Goal: Check status: Check status

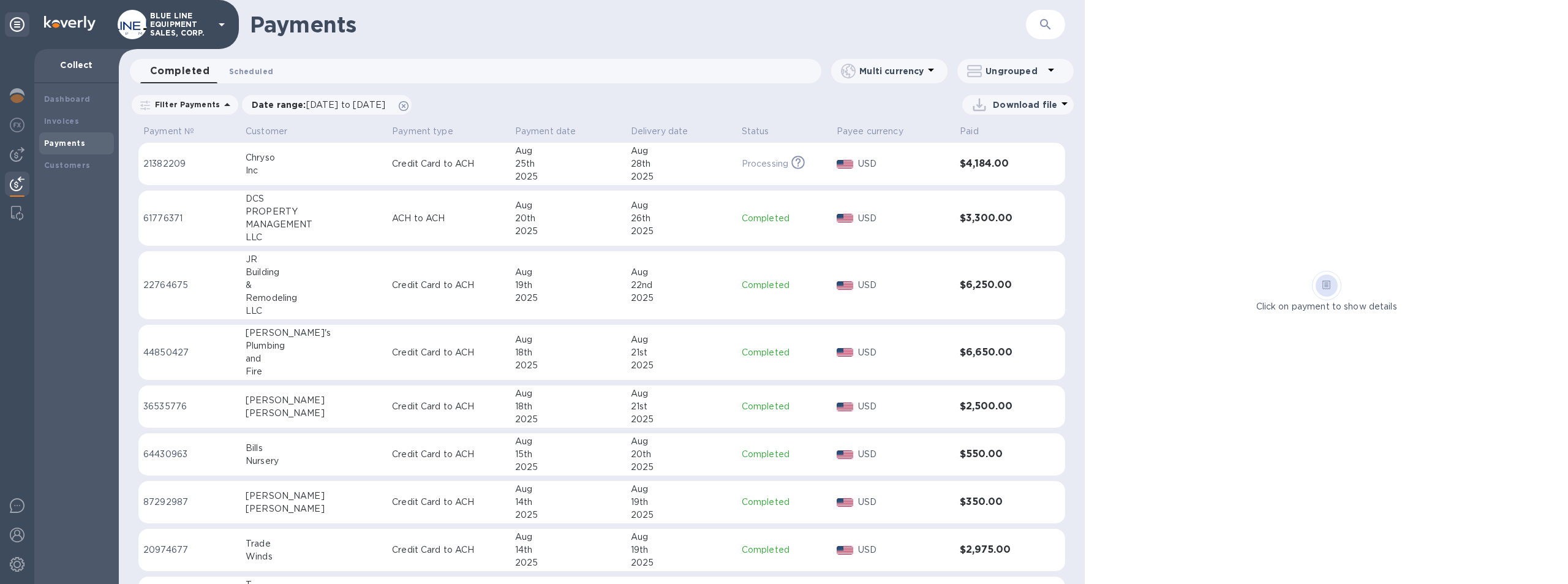
click at [250, 69] on span "Scheduled 0" at bounding box center [251, 71] width 44 height 13
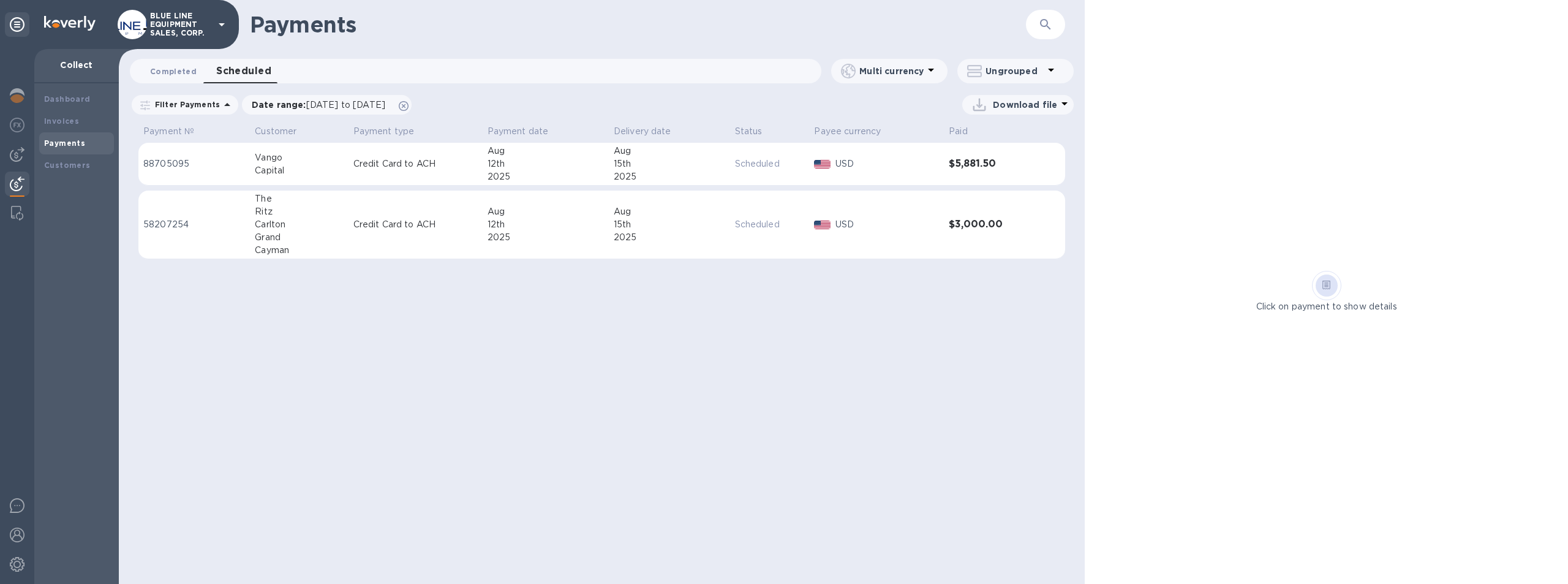
click at [172, 69] on span "Completed 0" at bounding box center [173, 71] width 47 height 13
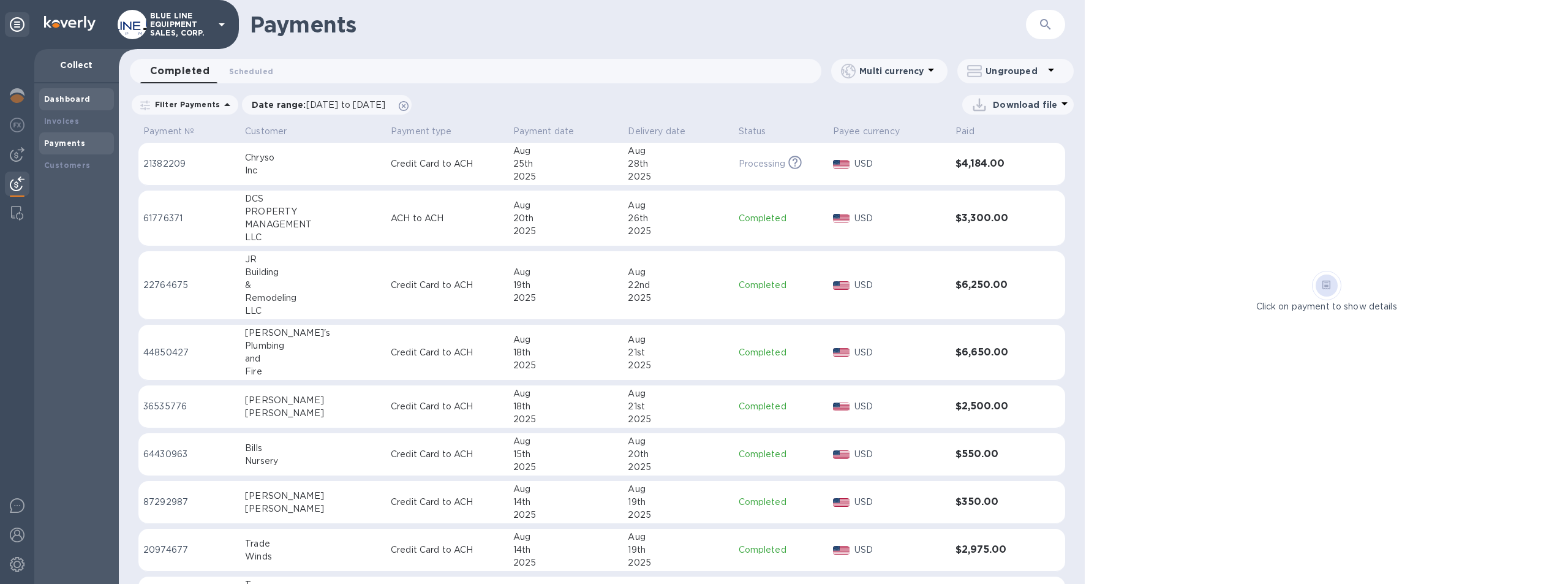
click at [75, 95] on b "Dashboard" at bounding box center [67, 98] width 47 height 9
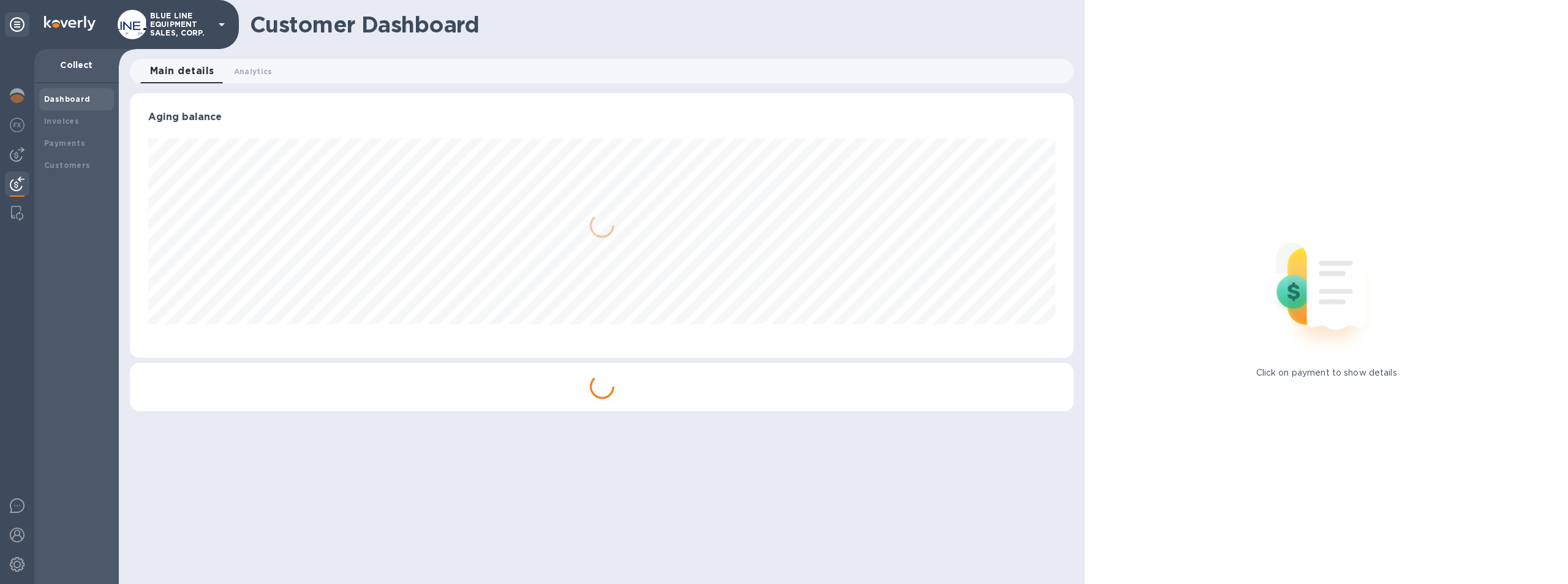
scroll to position [265, 945]
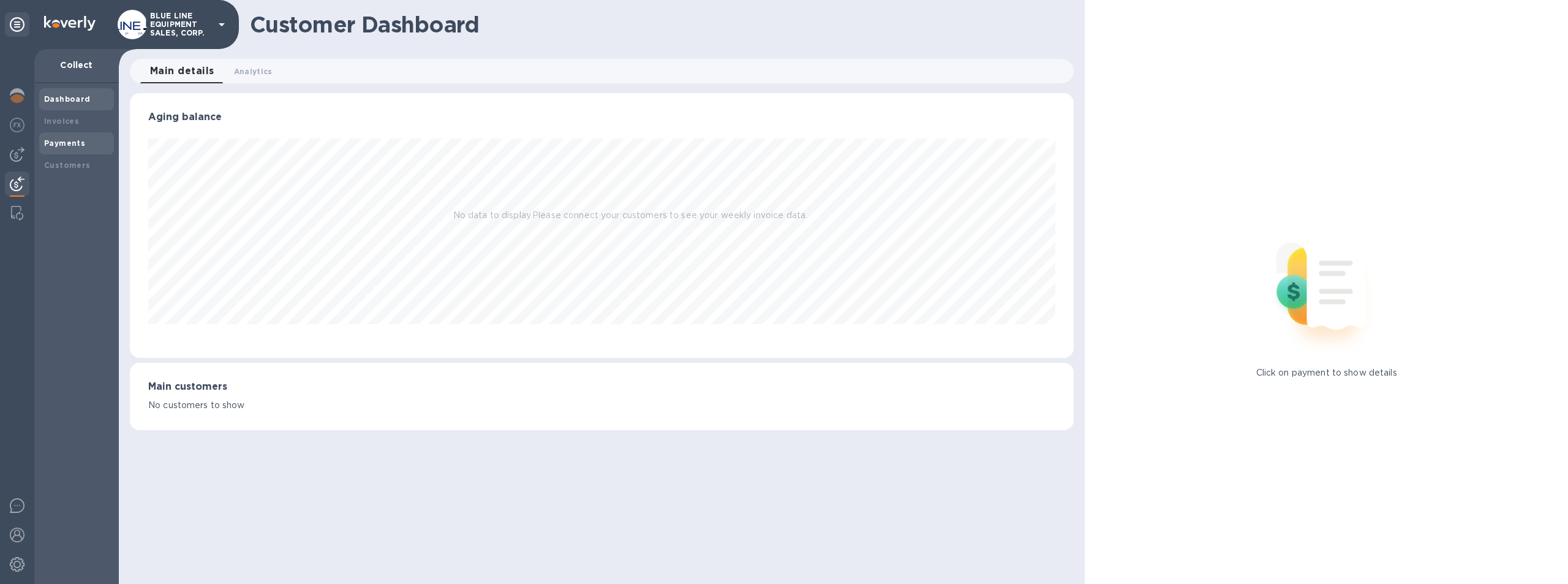
click at [69, 138] on div "Payments" at bounding box center [76, 144] width 65 height 12
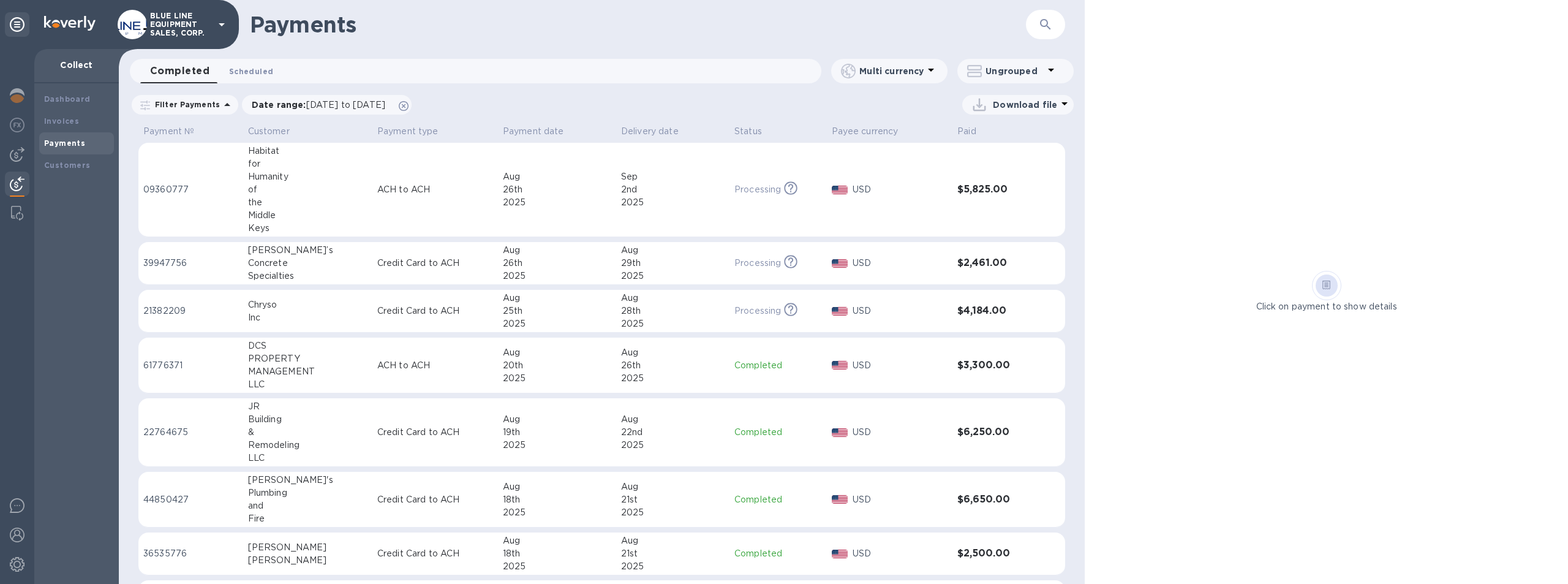
click at [257, 69] on span "Scheduled 0" at bounding box center [251, 71] width 44 height 13
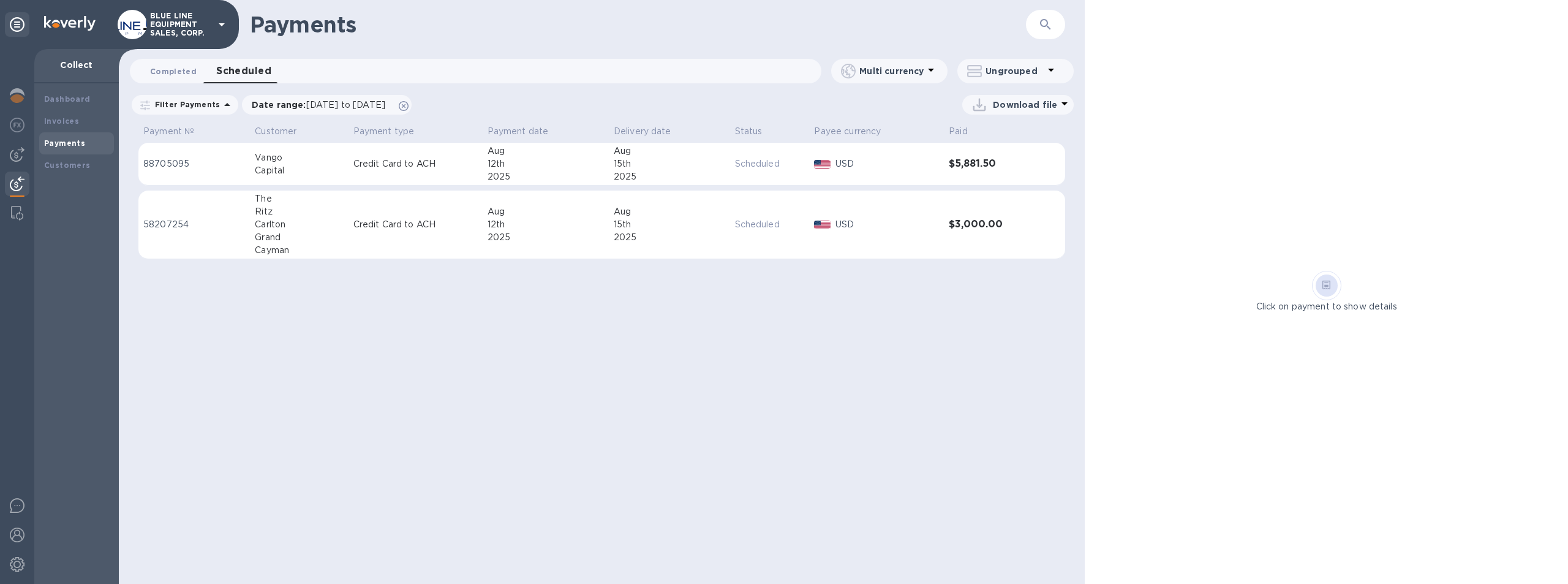
click at [162, 69] on span "Completed 0" at bounding box center [173, 71] width 47 height 13
